Goal: Task Accomplishment & Management: Use online tool/utility

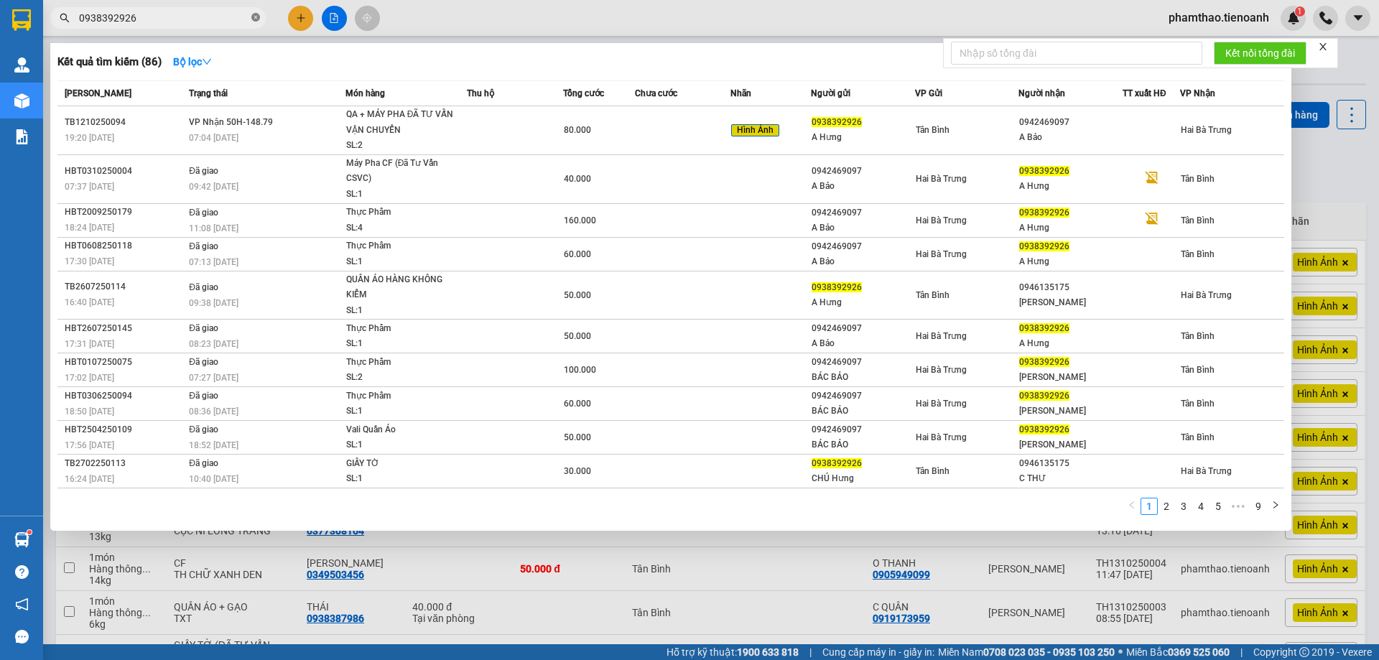
click at [259, 21] on icon "close-circle" at bounding box center [255, 17] width 9 height 9
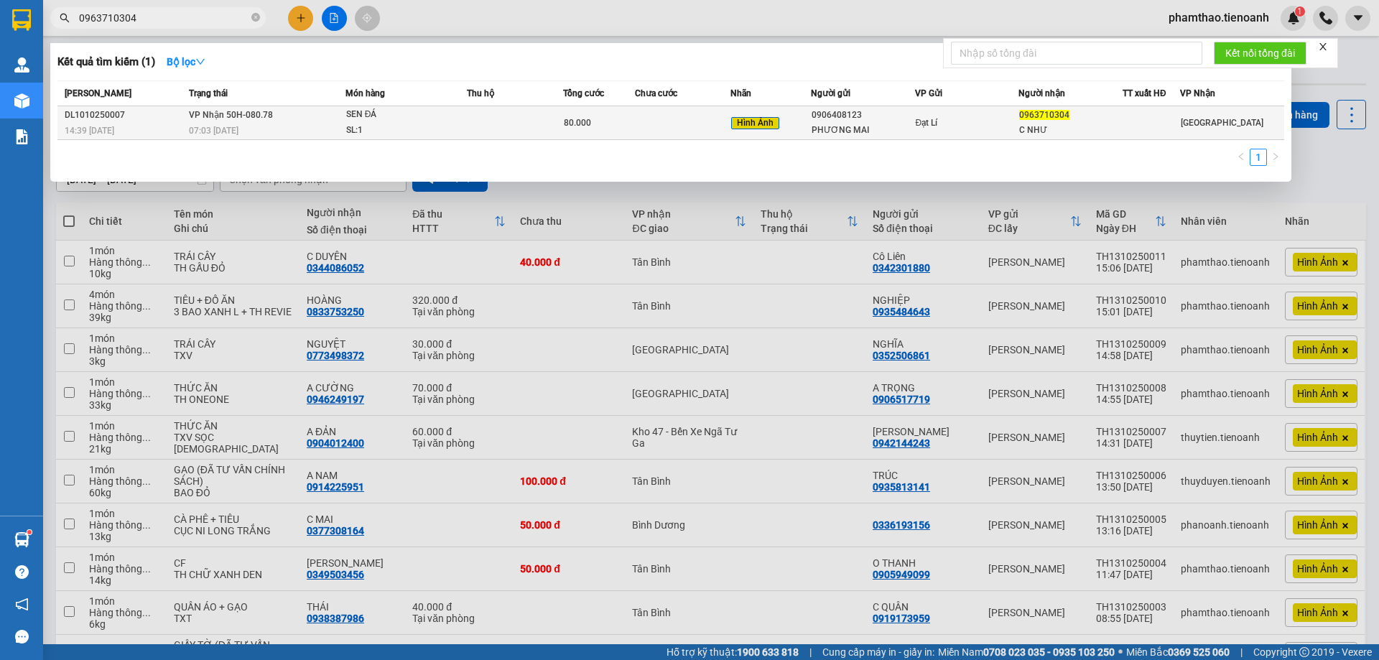
type input "0963710304"
click at [450, 111] on div "SEN ĐÁ" at bounding box center [400, 115] width 108 height 16
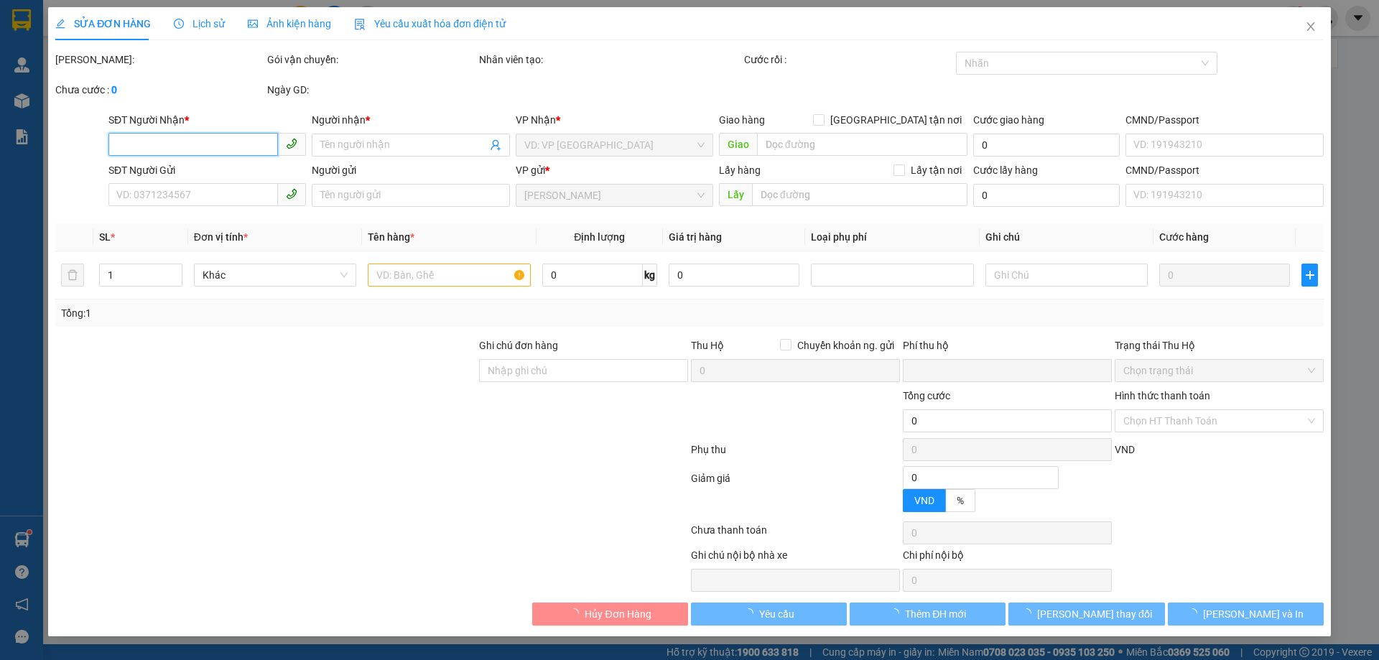
type input "0963710304"
type input "C NHƯ"
type input "0906408123"
type input "PHƯƠNG MAI"
type input "0"
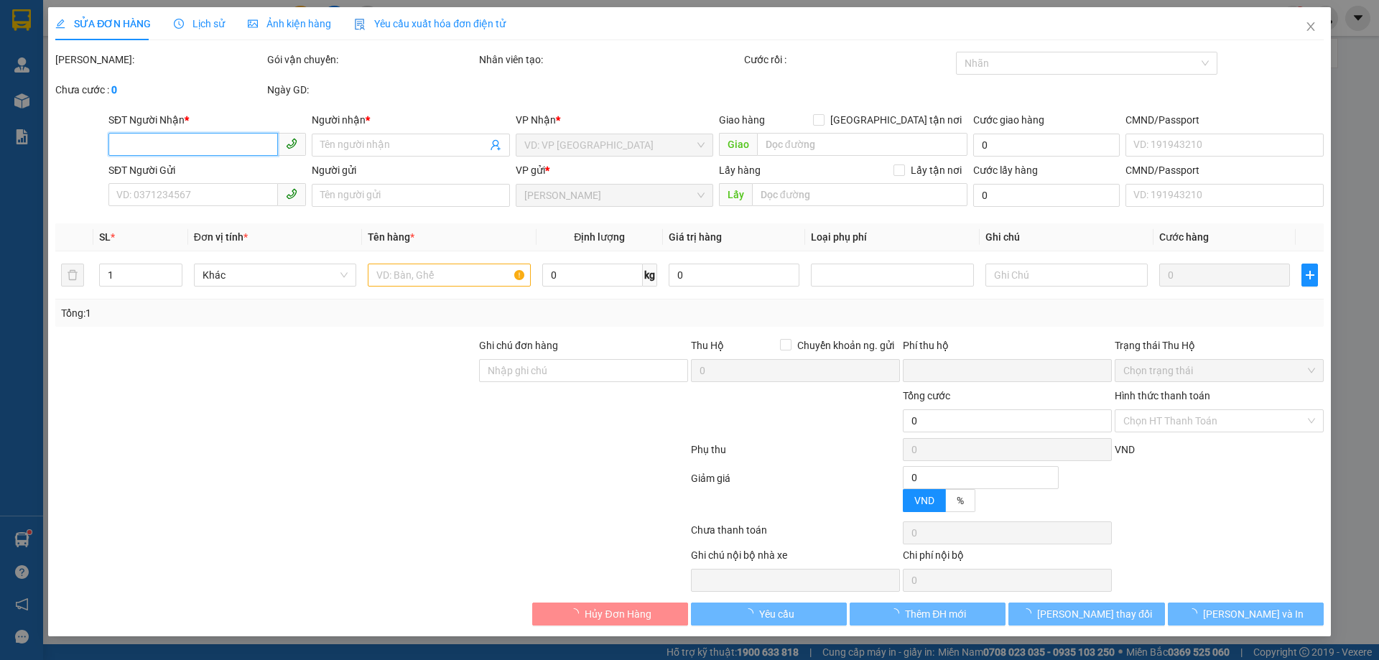
type input "80.000"
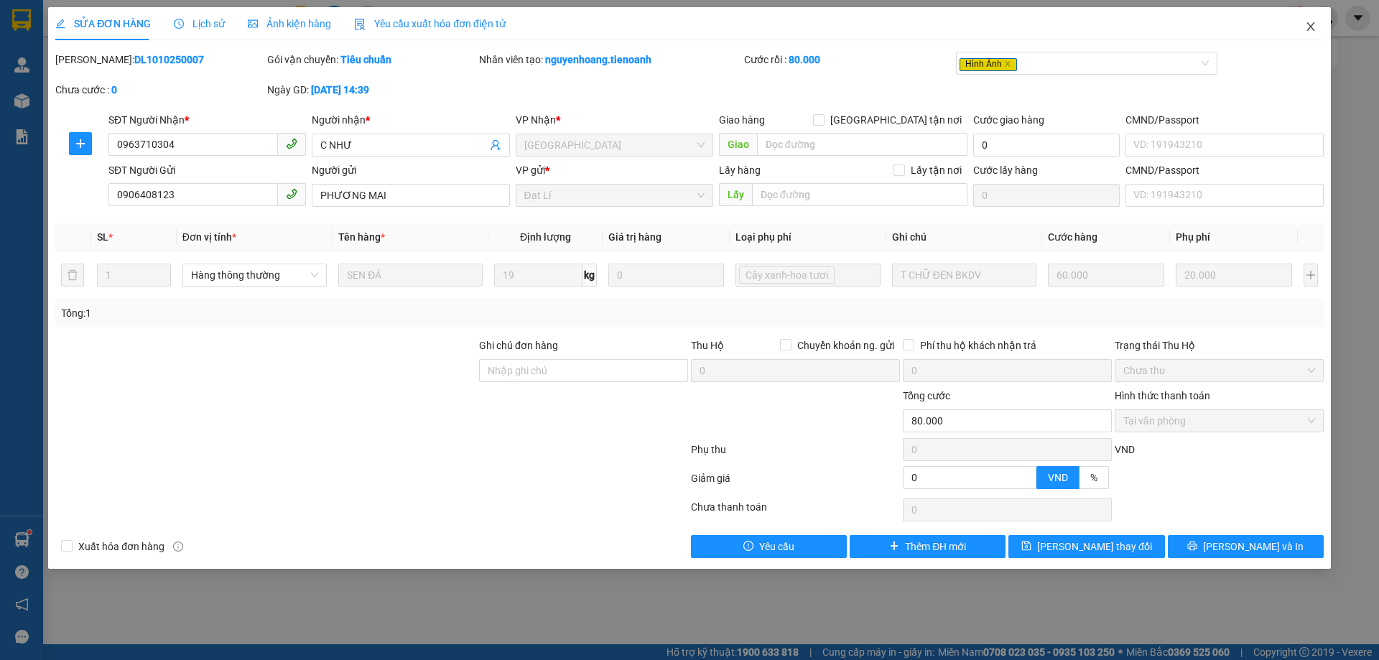
click at [1307, 24] on icon "close" at bounding box center [1310, 26] width 11 height 11
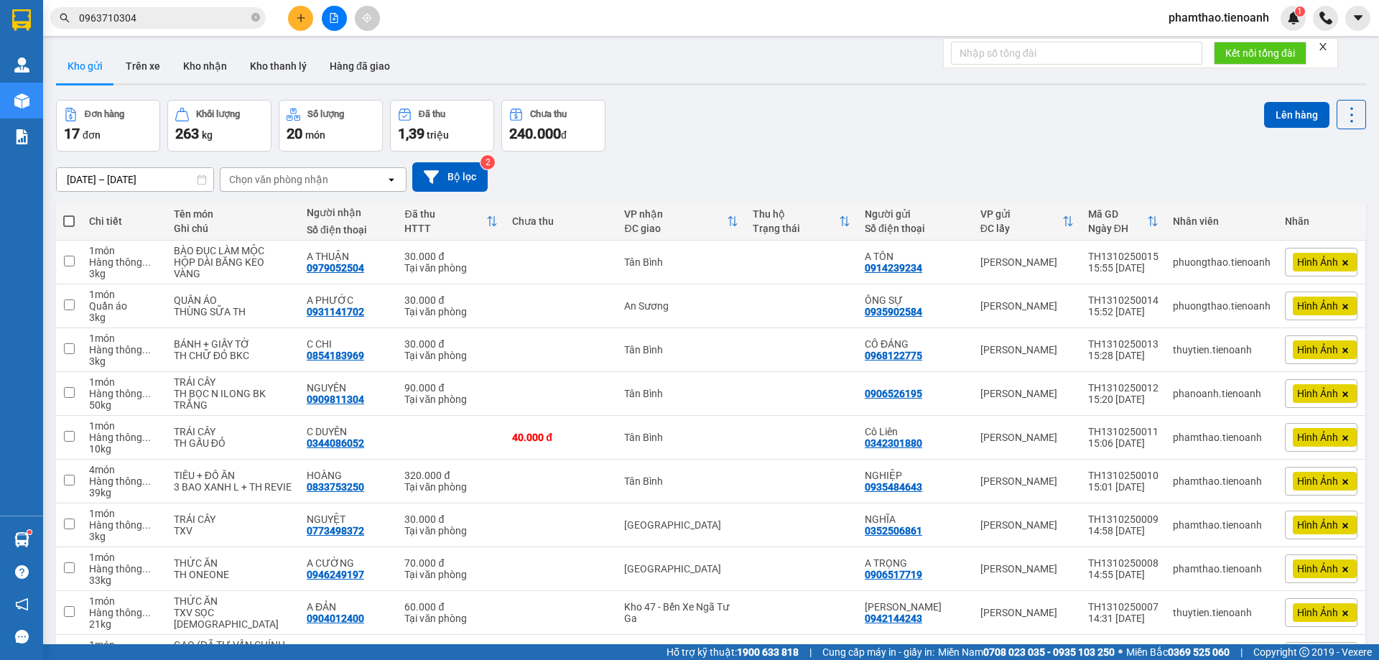
click at [169, 17] on input "0963710304" at bounding box center [164, 18] width 170 height 16
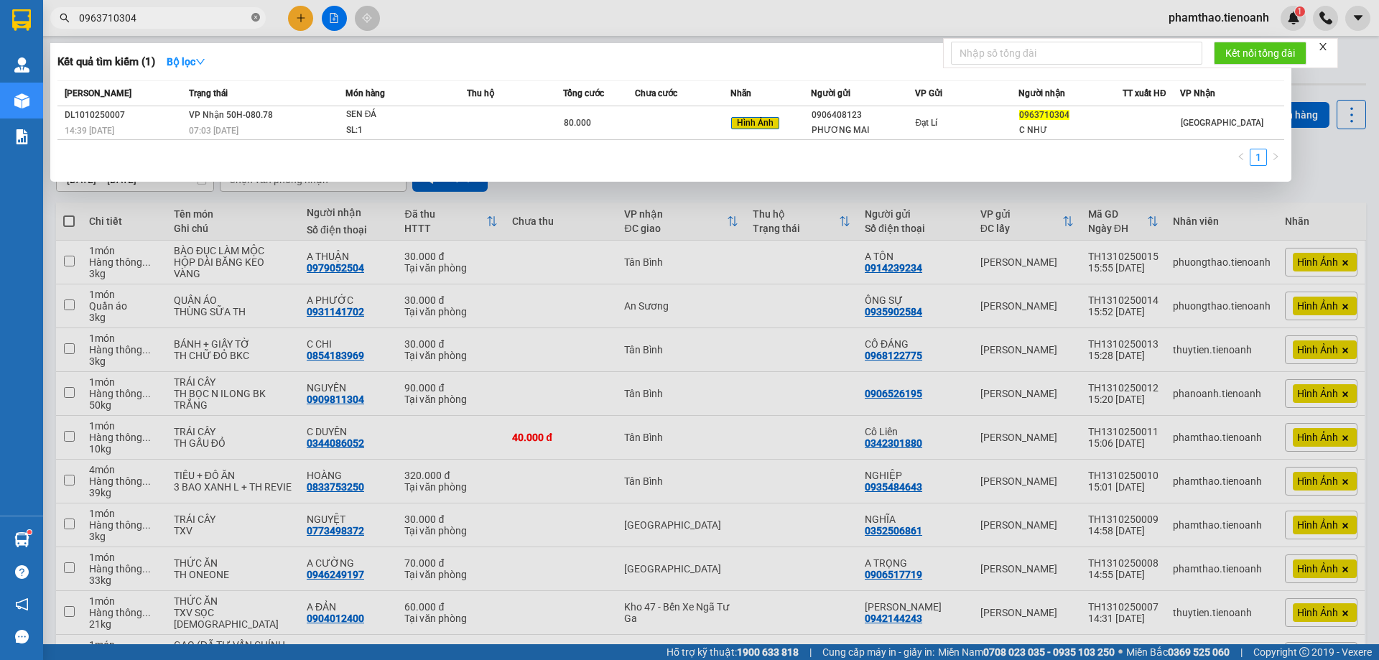
click at [255, 19] on icon "close-circle" at bounding box center [255, 17] width 9 height 9
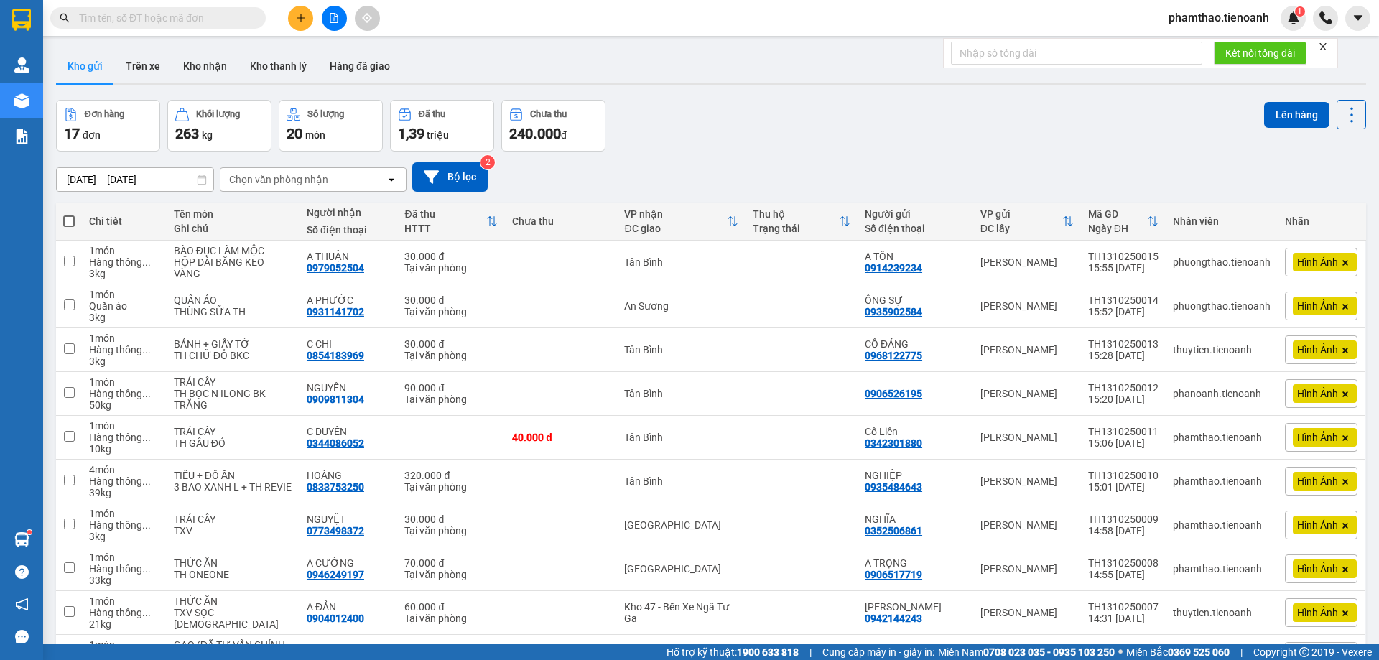
click at [188, 27] on span at bounding box center [158, 18] width 216 height 22
click at [188, 21] on input "text" at bounding box center [164, 18] width 170 height 16
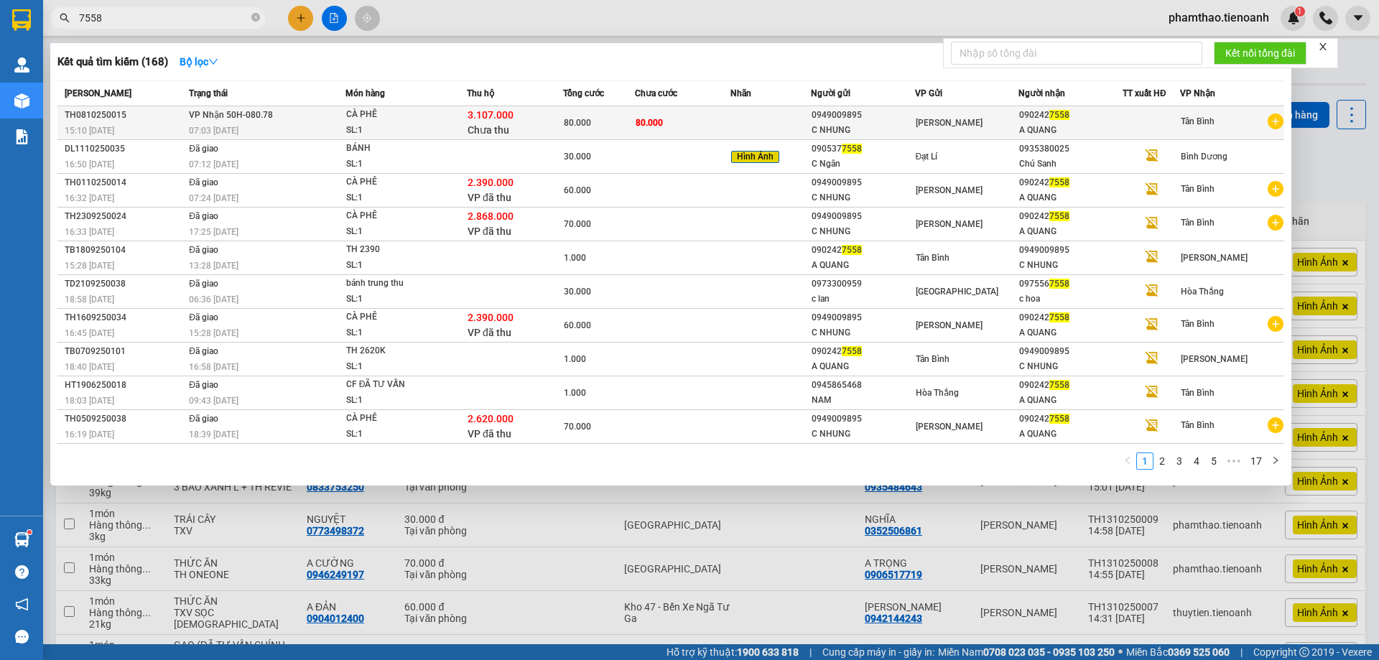
type input "7558"
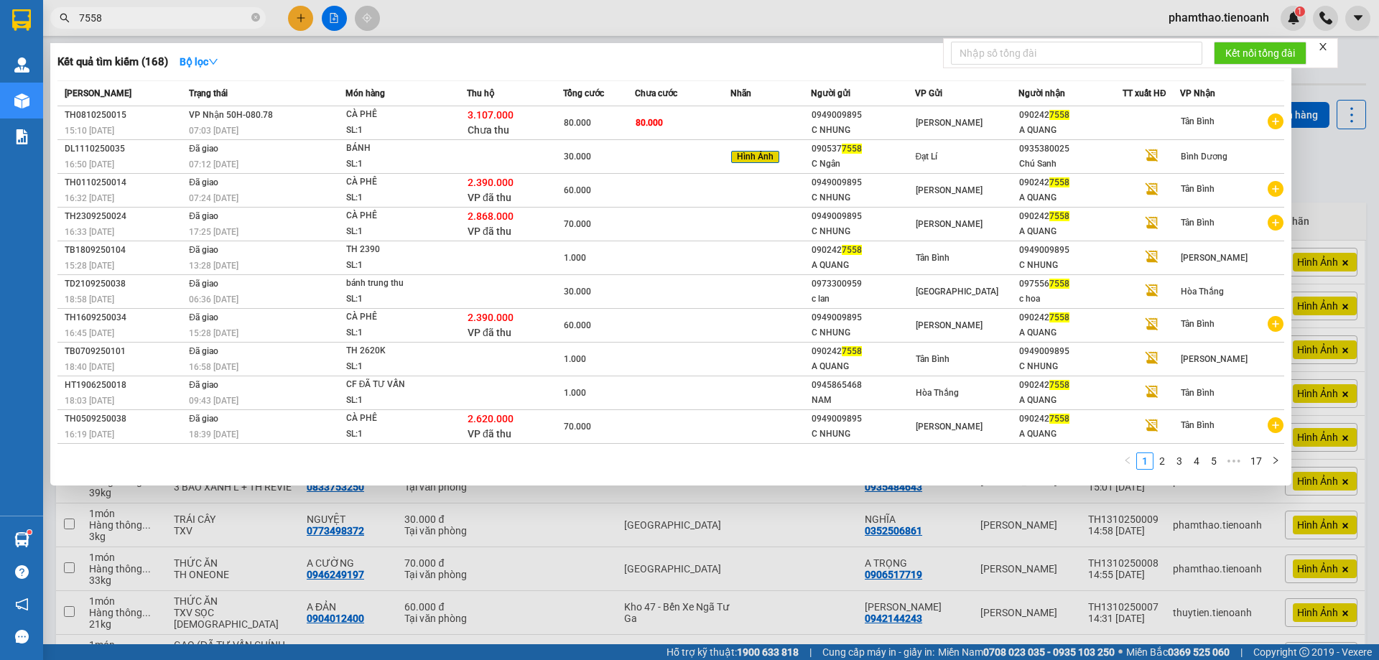
click at [460, 129] on span "CÀ PHÊ SL: 1" at bounding box center [406, 122] width 120 height 31
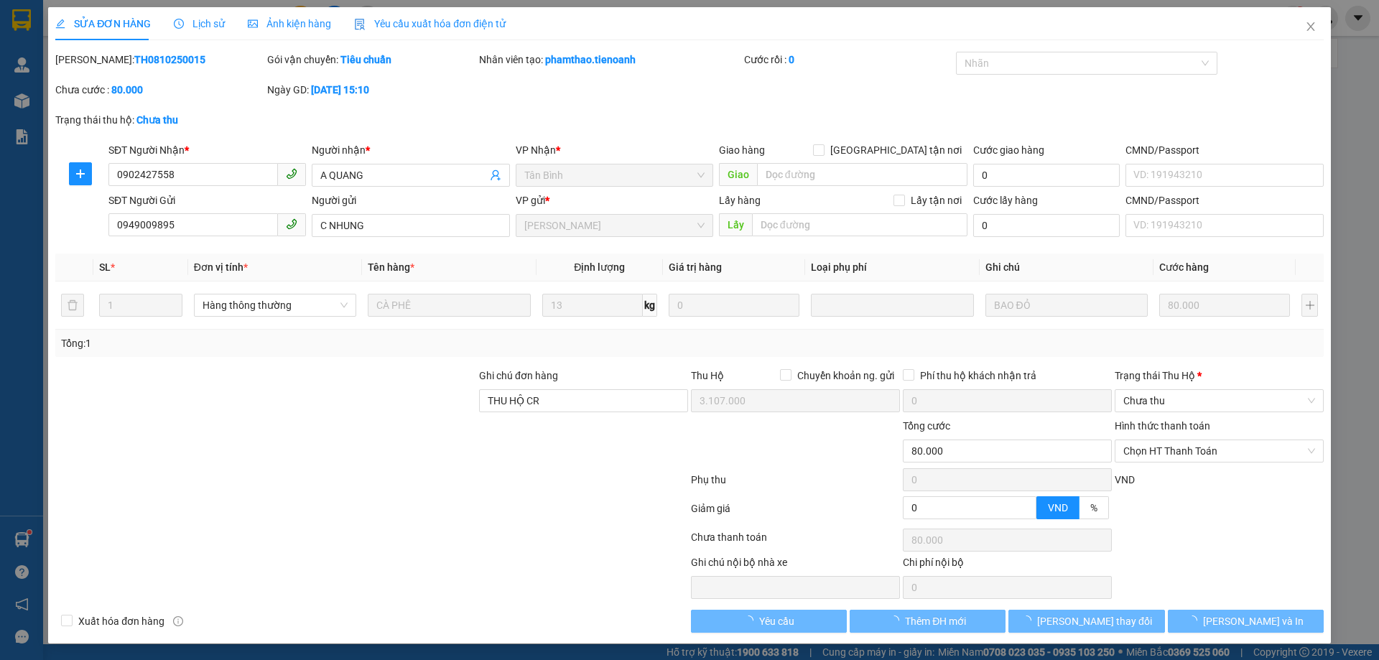
type input "0902427558"
type input "A QUANG"
type input "0949009895"
type input "C NHUNG"
type input "THU HỘ CR"
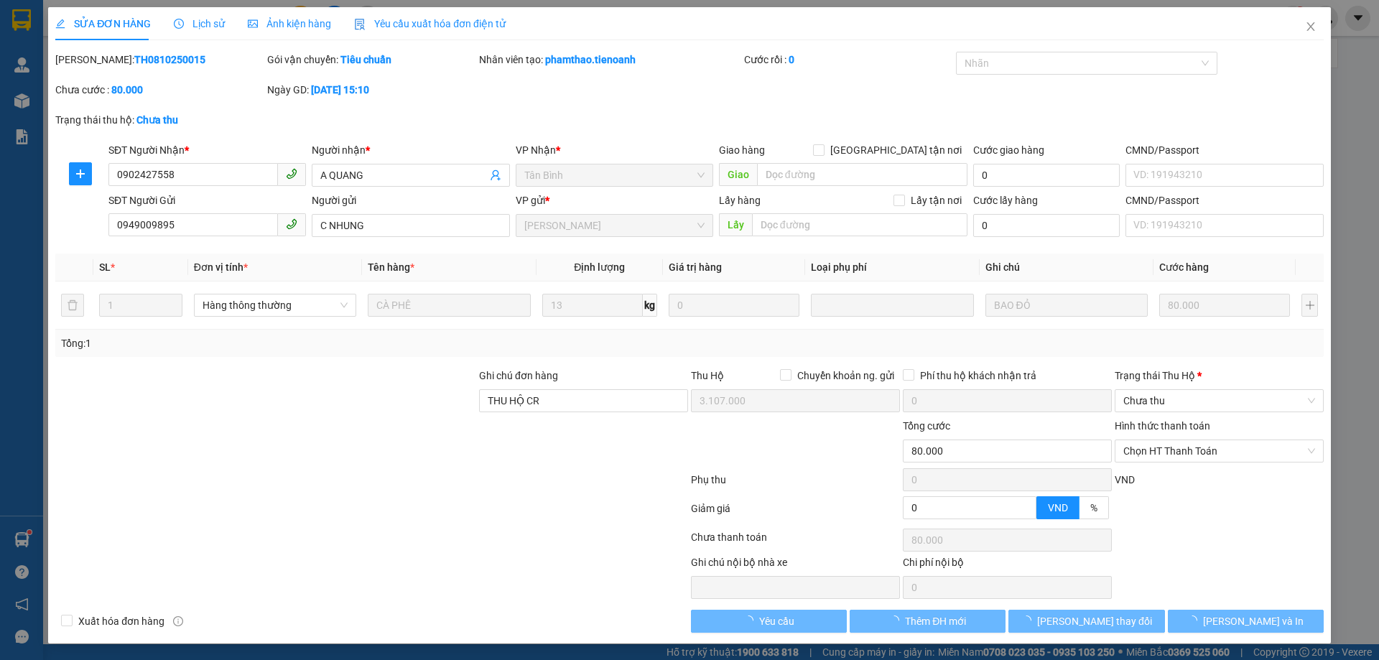
type input "3.107.000"
type input "0"
type input "80.000"
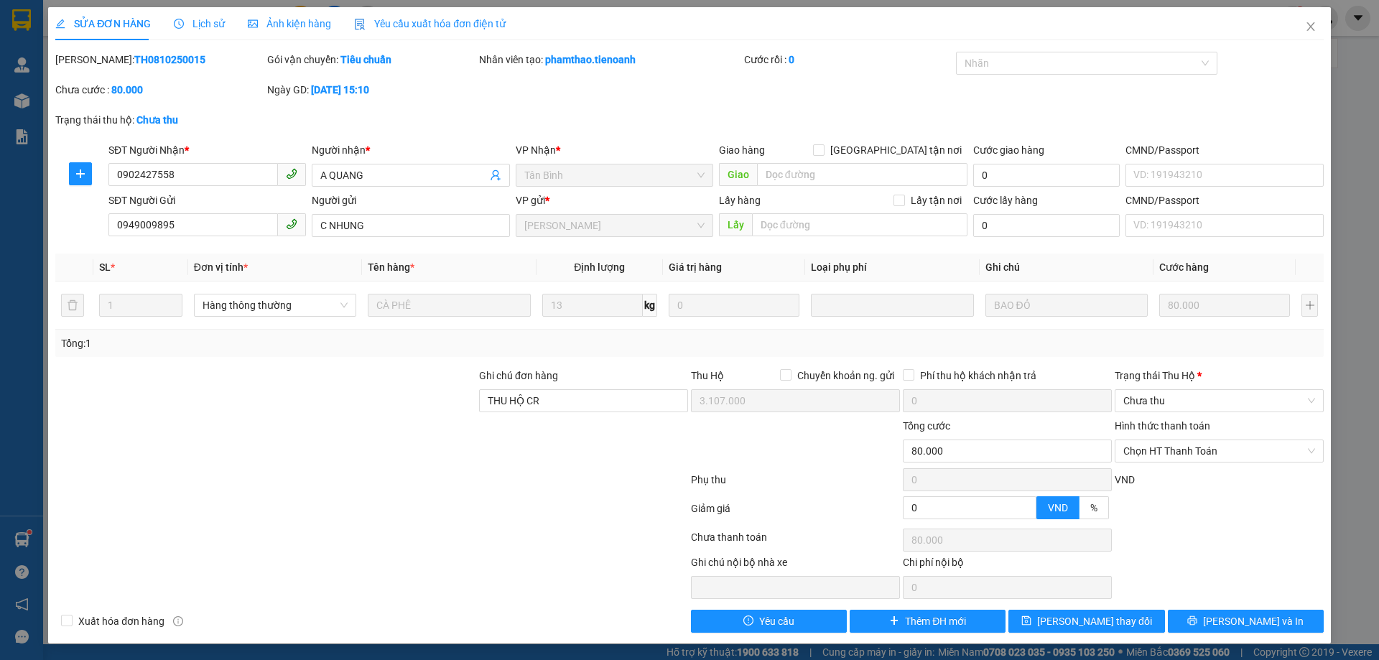
drag, startPoint x: 459, startPoint y: 504, endPoint x: 364, endPoint y: 464, distance: 102.7
click at [456, 503] on div at bounding box center [372, 511] width 636 height 29
click at [1291, 34] on span "Close" at bounding box center [1311, 27] width 40 height 40
